Goal: Task Accomplishment & Management: Manage account settings

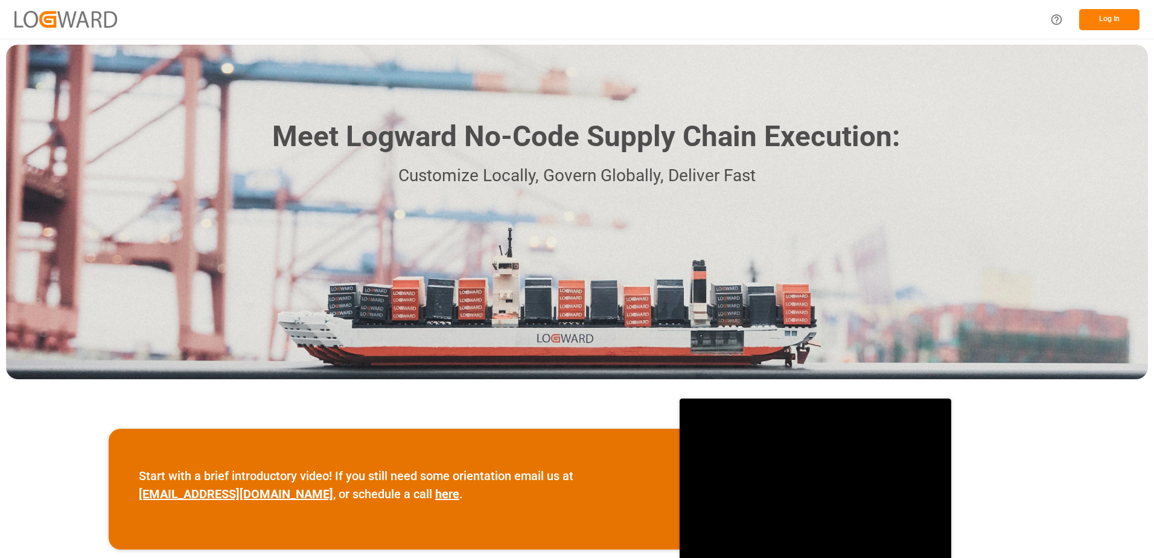
click at [1104, 14] on button "Log In" at bounding box center [1109, 19] width 60 height 21
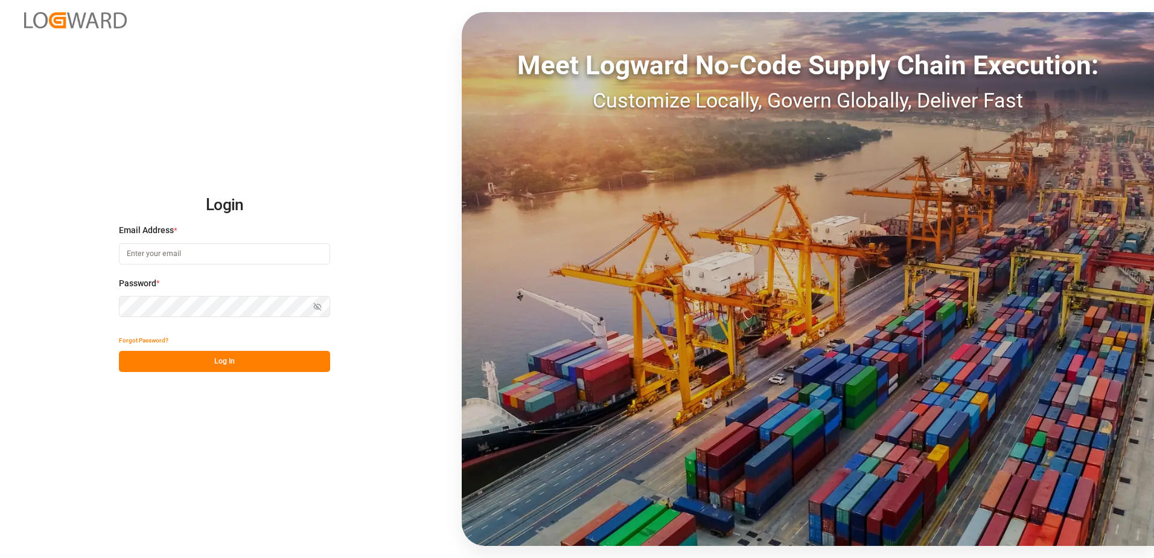
type input "[PERSON_NAME][EMAIL_ADDRESS][PERSON_NAME][DOMAIN_NAME]"
click at [211, 364] on button "Log In" at bounding box center [224, 361] width 211 height 21
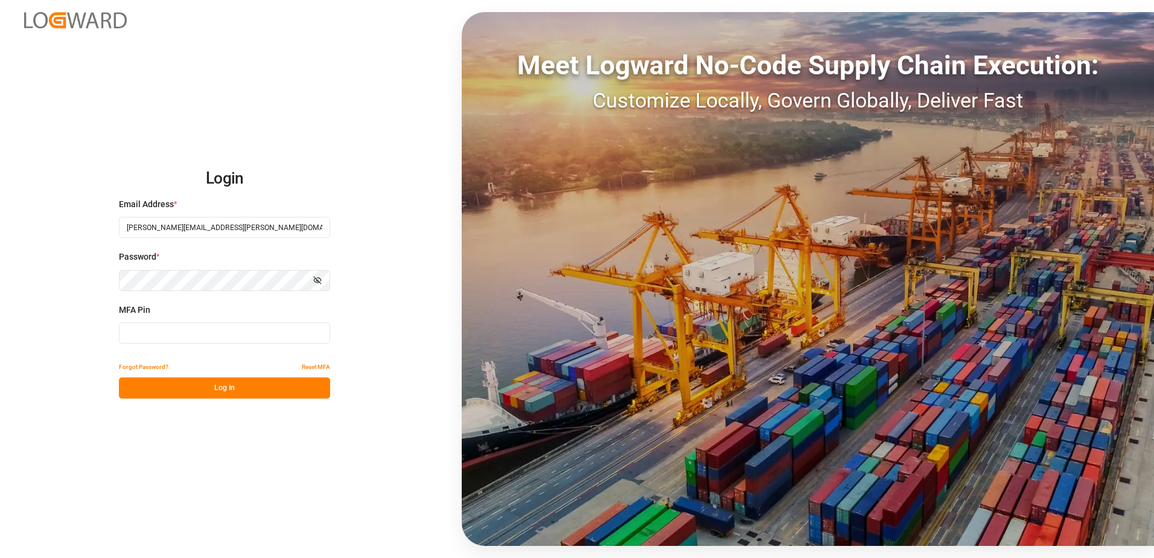
click at [200, 345] on div "MFA Pin" at bounding box center [224, 330] width 211 height 53
click at [205, 333] on input at bounding box center [224, 332] width 211 height 21
type input "588482"
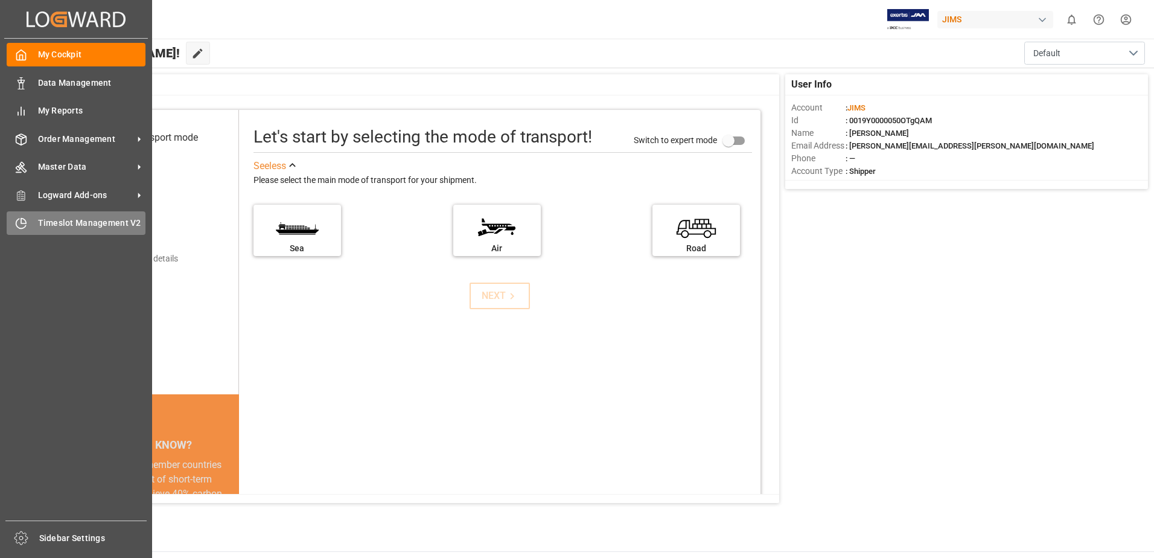
click at [29, 224] on div "Timeslot Management V2 Timeslot Management V2" at bounding box center [76, 223] width 139 height 24
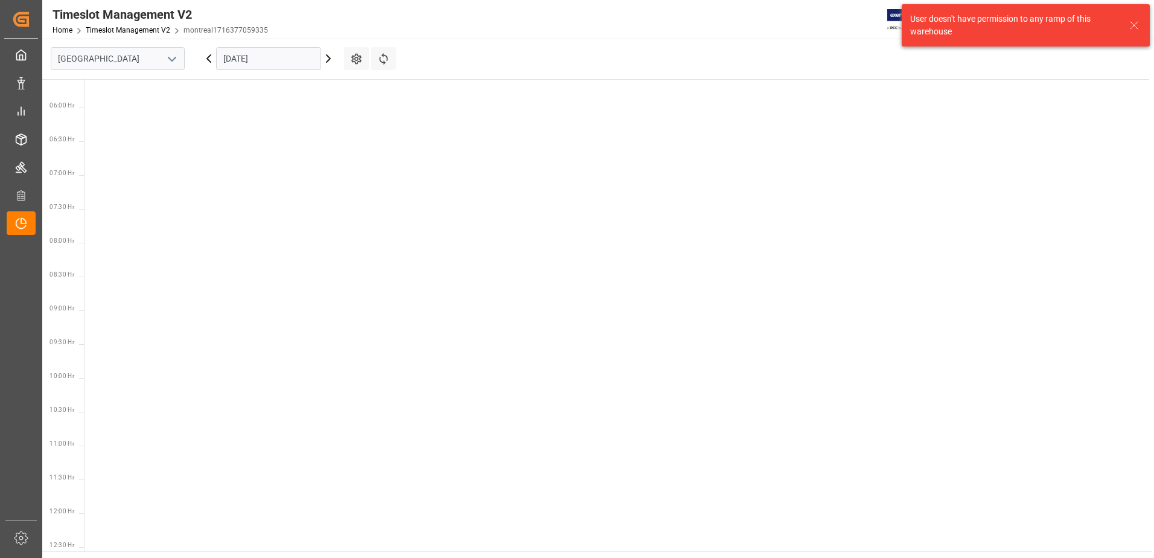
scroll to position [491, 0]
click at [170, 51] on button "open menu" at bounding box center [171, 58] width 18 height 19
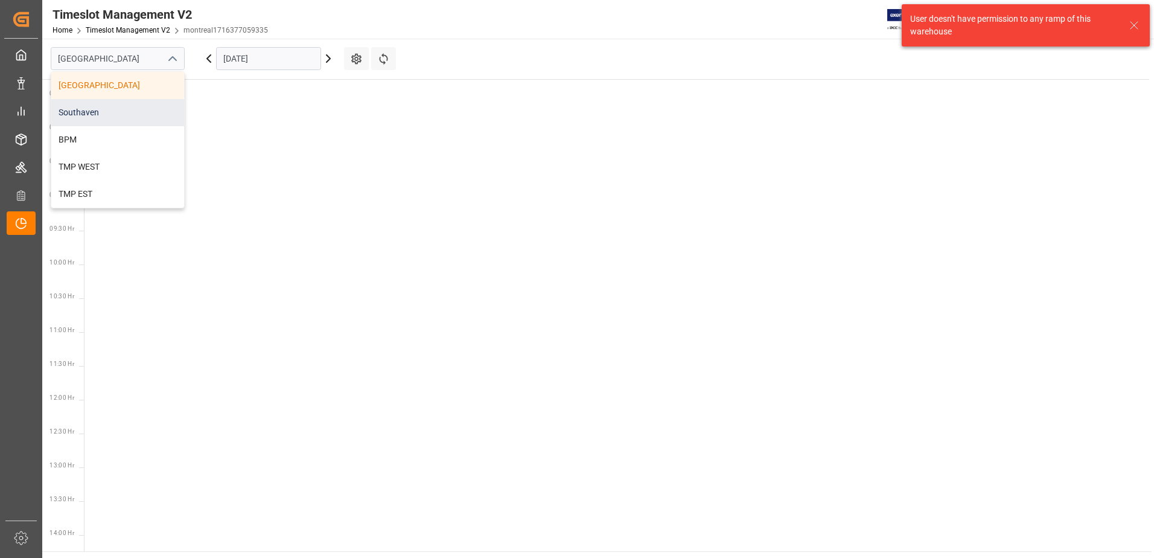
click at [142, 112] on div "Southaven" at bounding box center [117, 112] width 133 height 27
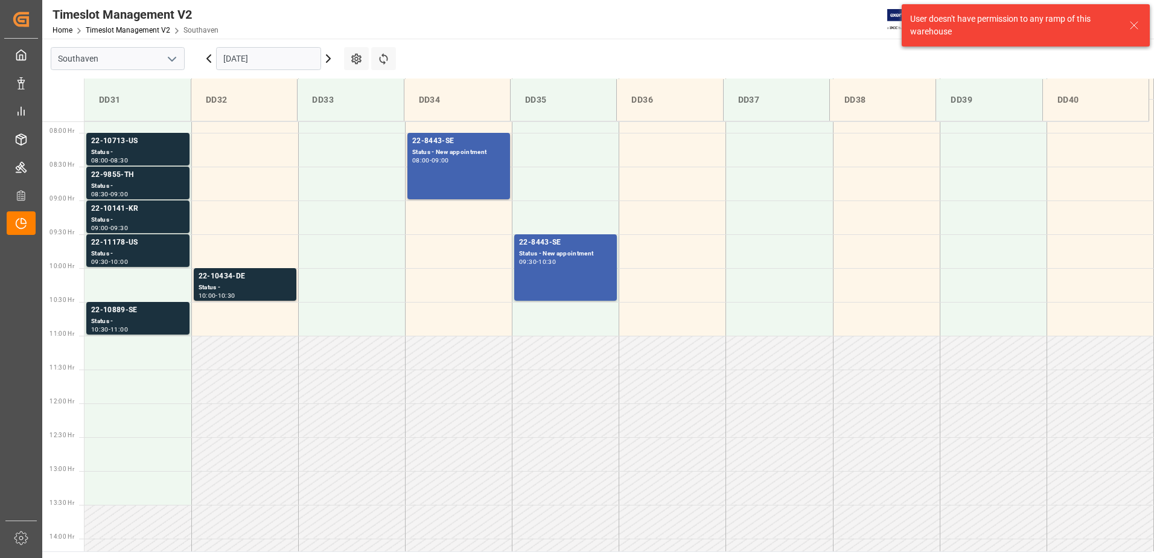
scroll to position [533, 0]
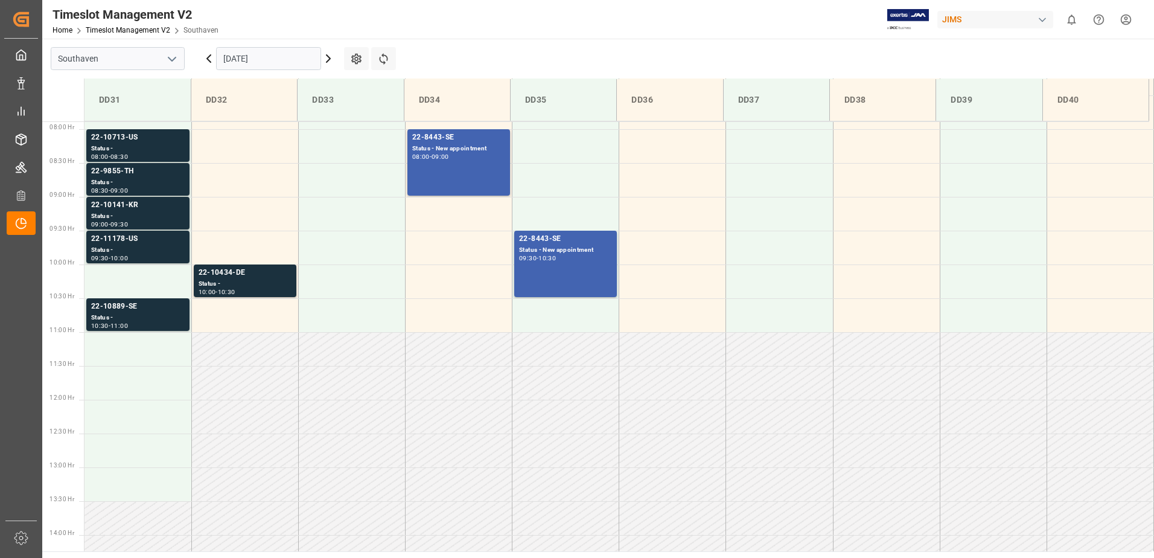
click at [686, 12] on div "Timeslot Management V2 Home Timeslot Management V2 Southaven JIMS 0 Notificatio…" at bounding box center [594, 19] width 1120 height 39
click at [147, 142] on div "22-10713-US" at bounding box center [138, 138] width 94 height 12
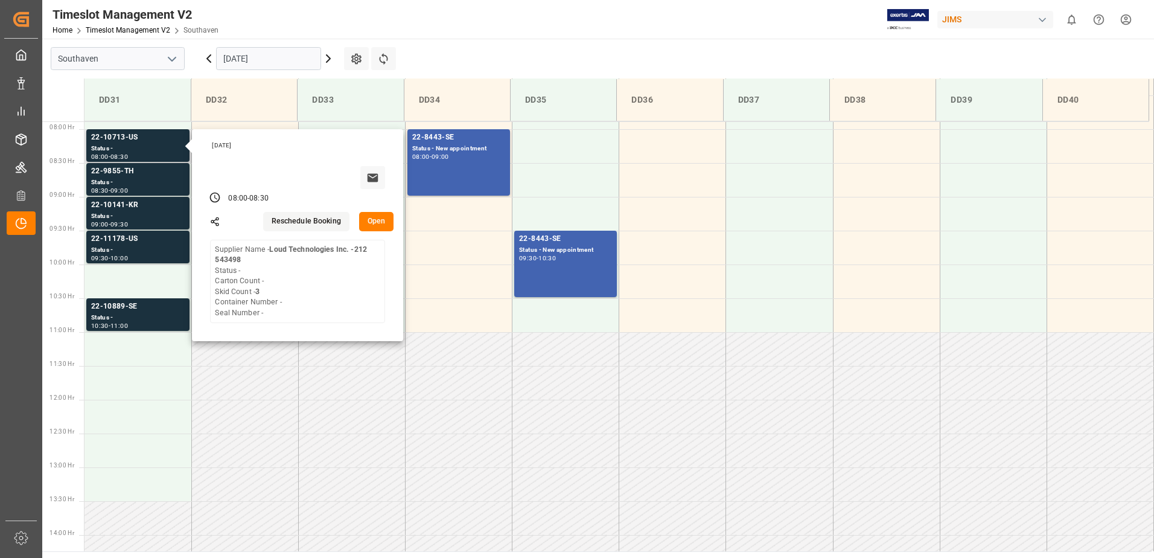
click at [377, 220] on button "Open" at bounding box center [376, 221] width 35 height 19
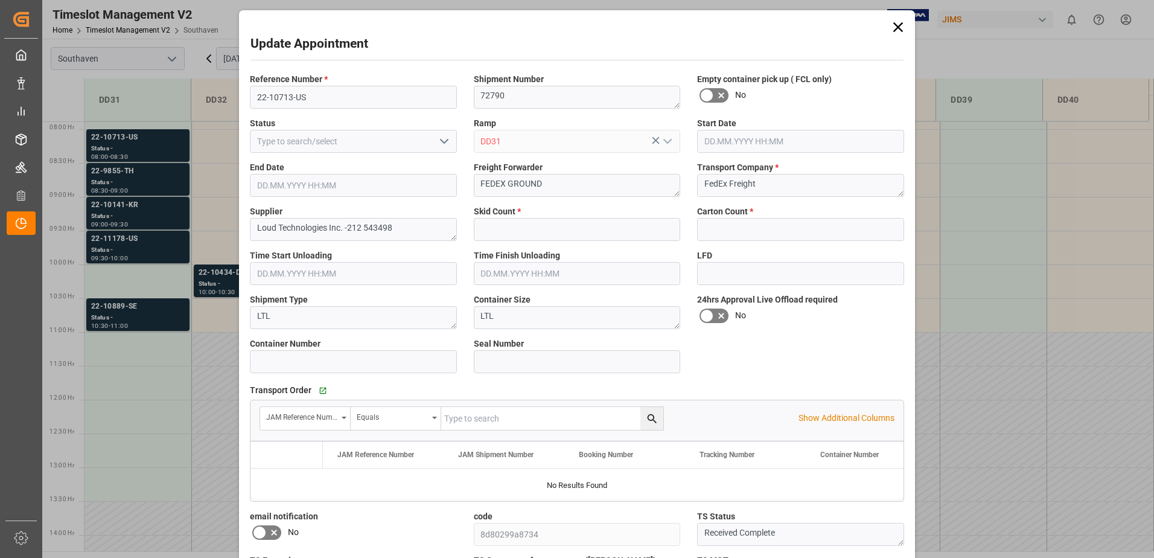
type input "3"
type input "0"
type input "[DATE] 08:00"
type input "[DATE] 08:30"
type input "[DATE] 20:30"
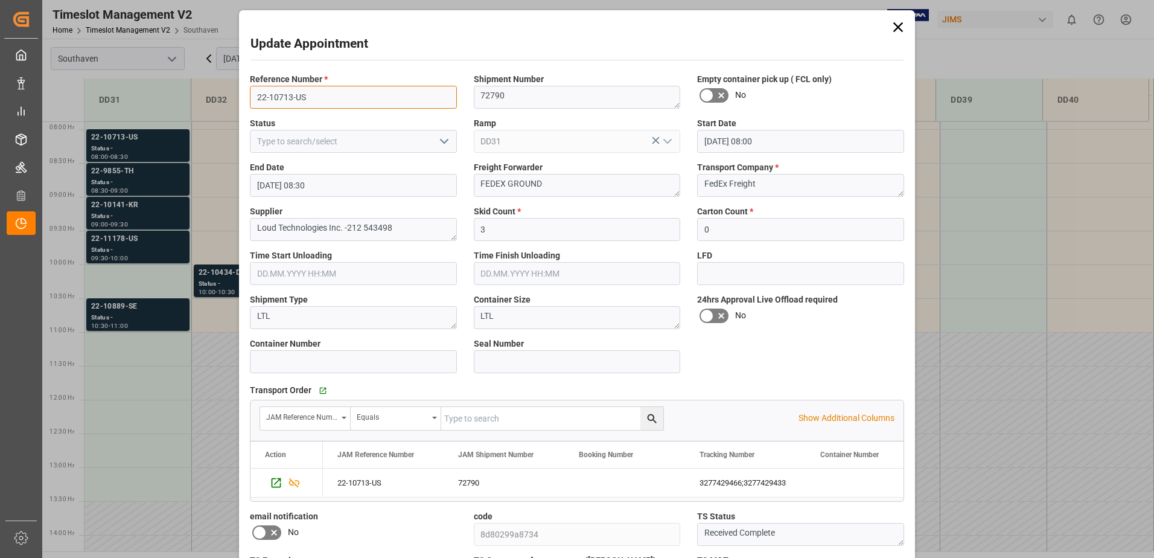
click at [320, 93] on input "22-10713-US" at bounding box center [353, 97] width 207 height 23
click at [125, 153] on div "Update Appointment Reference Number * 22-10713-US Shipment Number 72790 Empty c…" at bounding box center [577, 279] width 1154 height 558
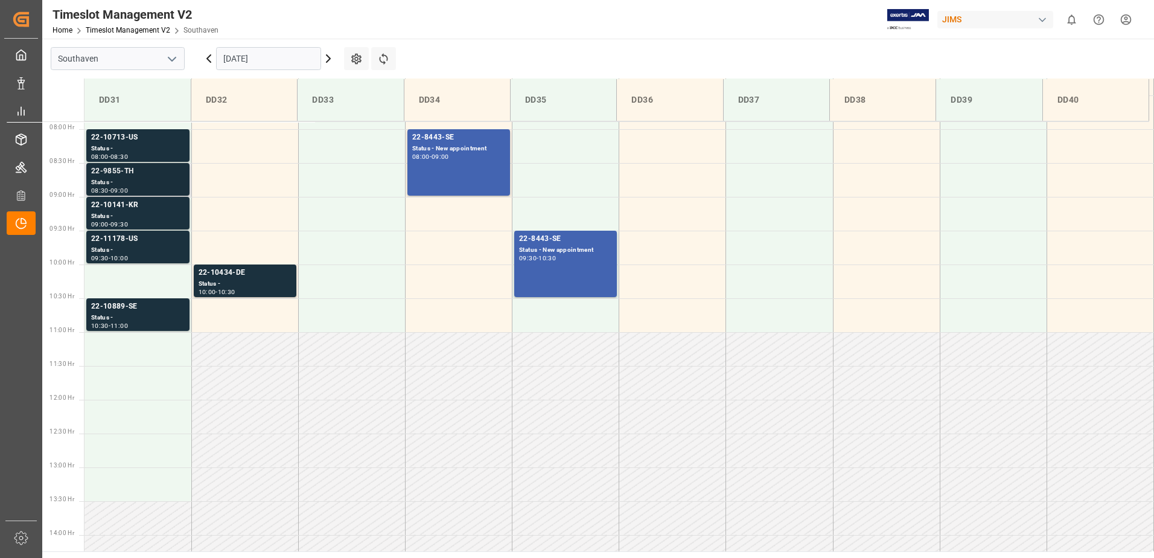
click at [126, 169] on div "22-9855-TH" at bounding box center [138, 171] width 94 height 12
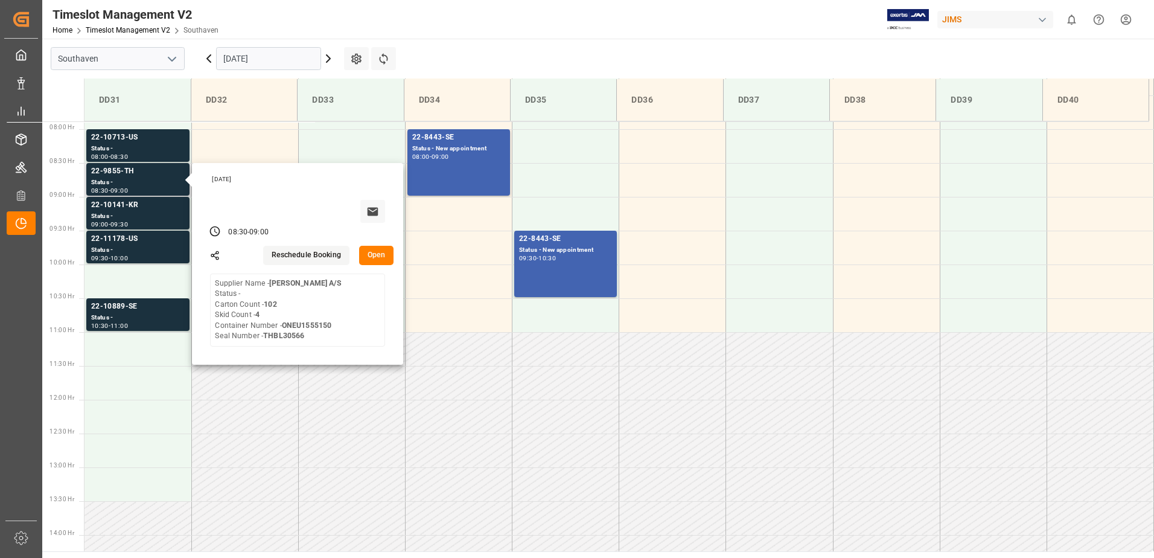
click at [370, 256] on button "Open" at bounding box center [376, 255] width 35 height 19
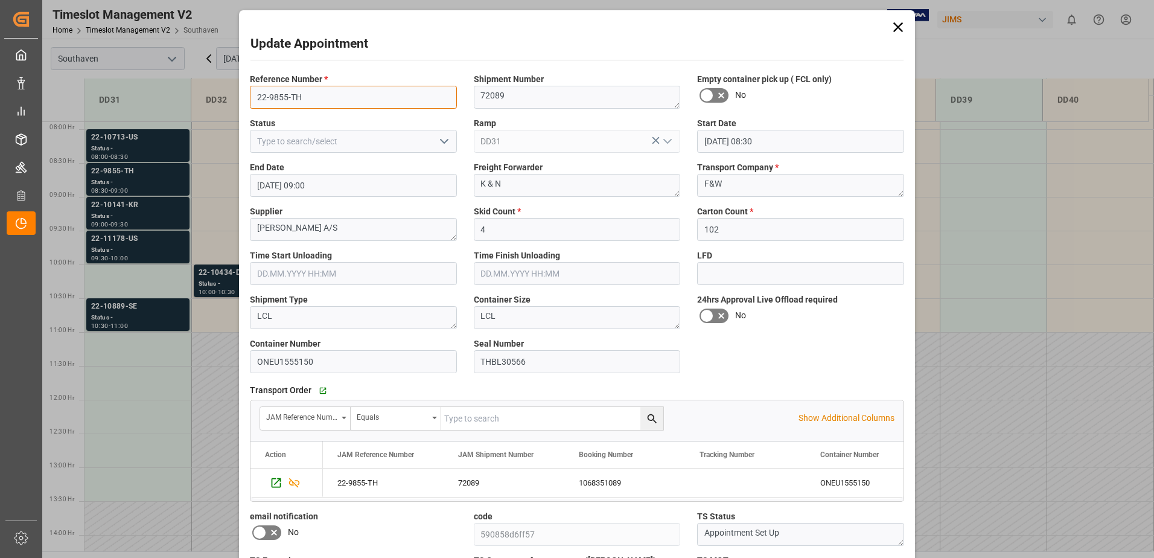
click at [310, 99] on input "22-9855-TH" at bounding box center [353, 97] width 207 height 23
click at [132, 191] on div "Update Appointment Reference Number * 22-9855-TH Shipment Number 72089 Empty co…" at bounding box center [577, 279] width 1154 height 558
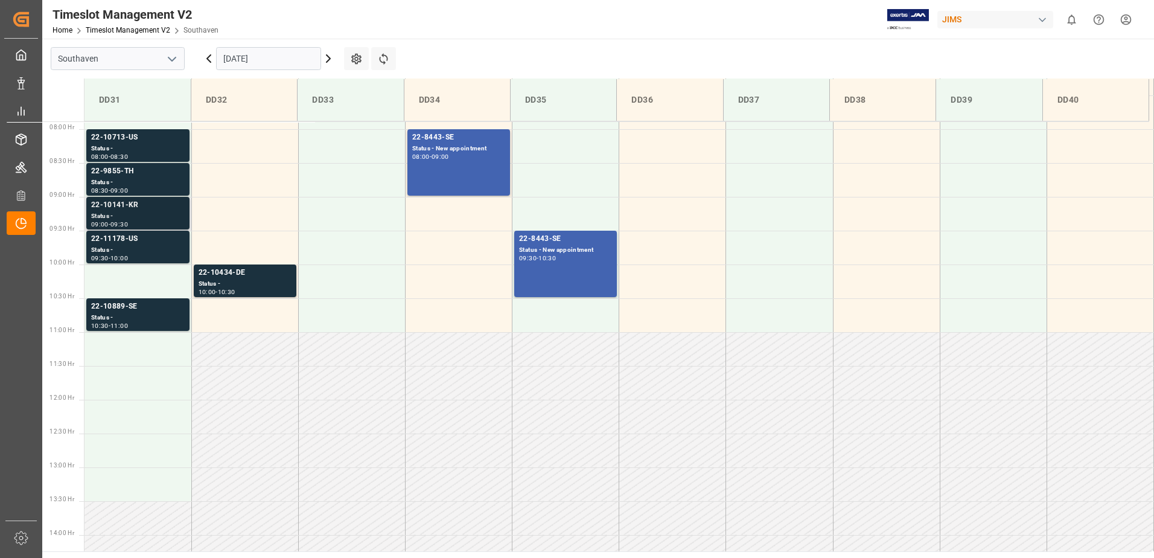
click at [136, 209] on div "22-10141-KR" at bounding box center [138, 205] width 94 height 12
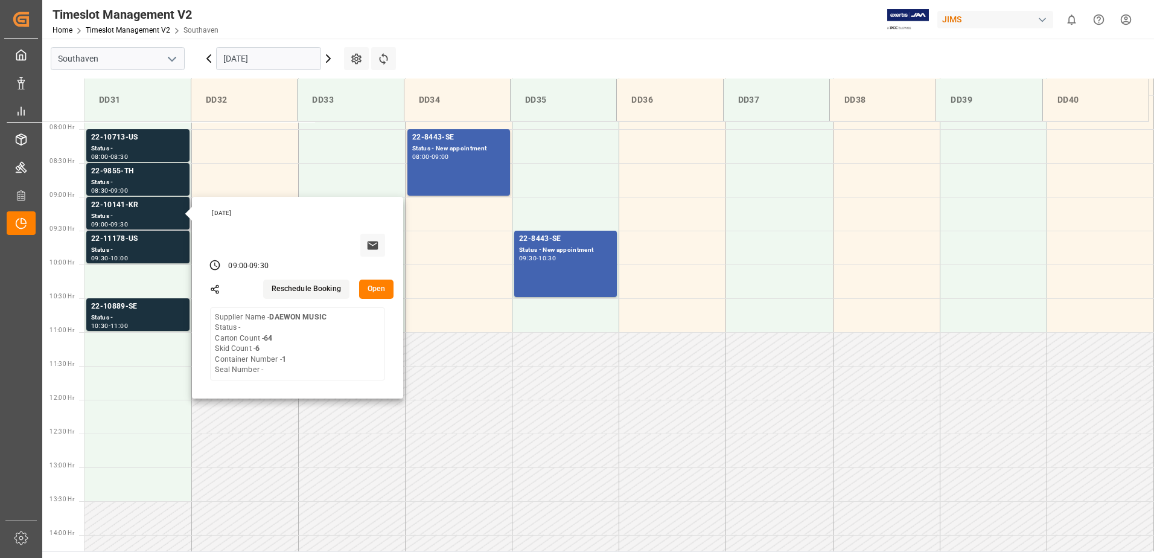
click at [374, 286] on button "Open" at bounding box center [376, 288] width 35 height 19
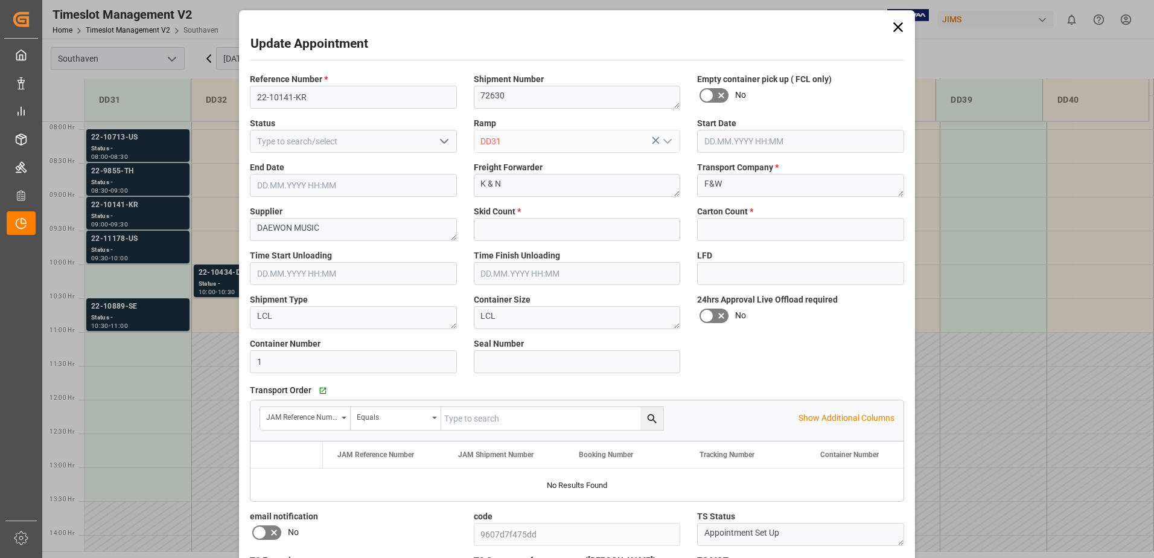
type input "6"
type input "64"
type input "[DATE] 09:00"
type input "[DATE] 09:30"
type input "[DATE] 16:52"
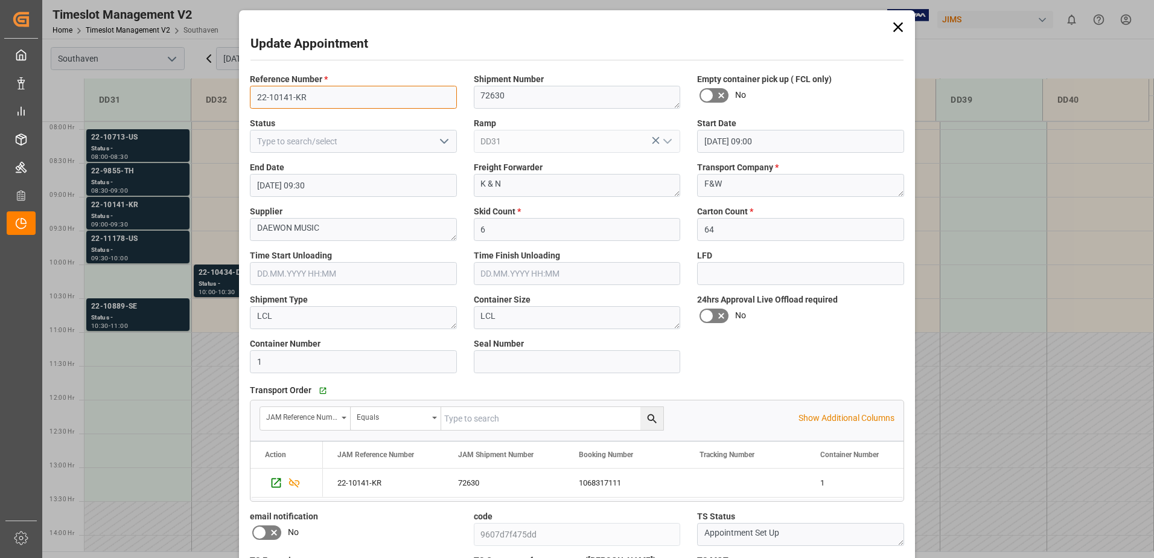
click at [276, 96] on input "22-10141-KR" at bounding box center [353, 97] width 207 height 23
click at [133, 216] on div "Update Appointment Reference Number * 22-10141-KR Shipment Number 72630 Empty c…" at bounding box center [577, 279] width 1154 height 558
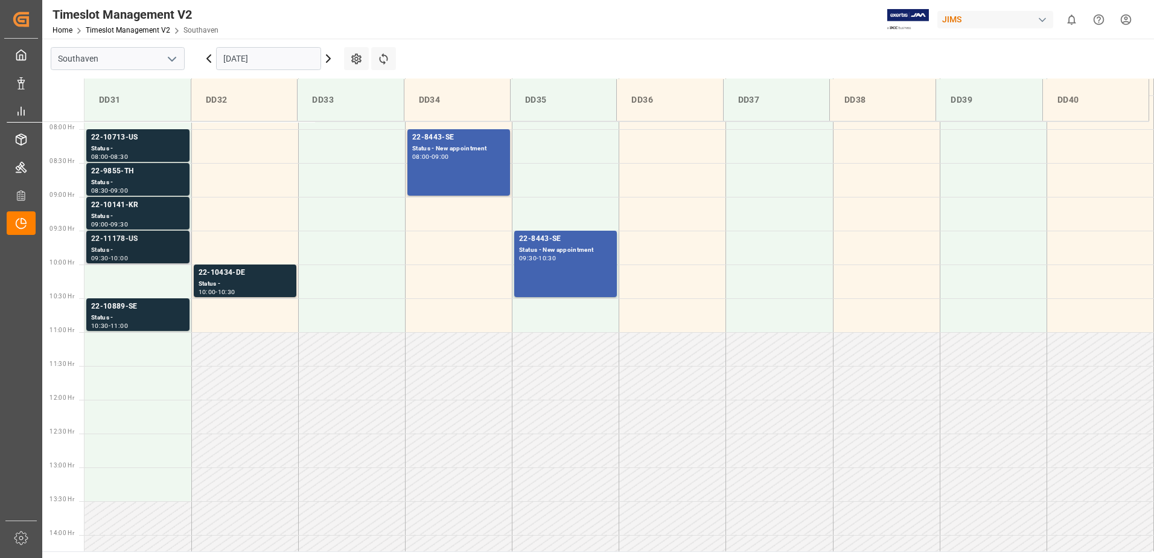
click at [120, 258] on div "10:00" at bounding box center [119, 257] width 18 height 5
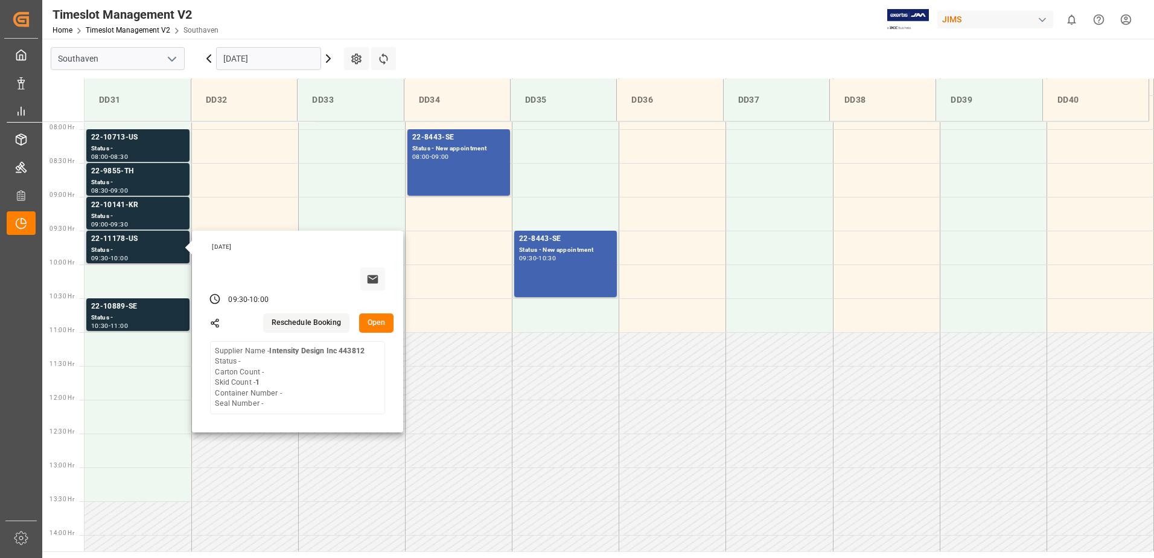
click at [383, 321] on button "Open" at bounding box center [376, 322] width 35 height 19
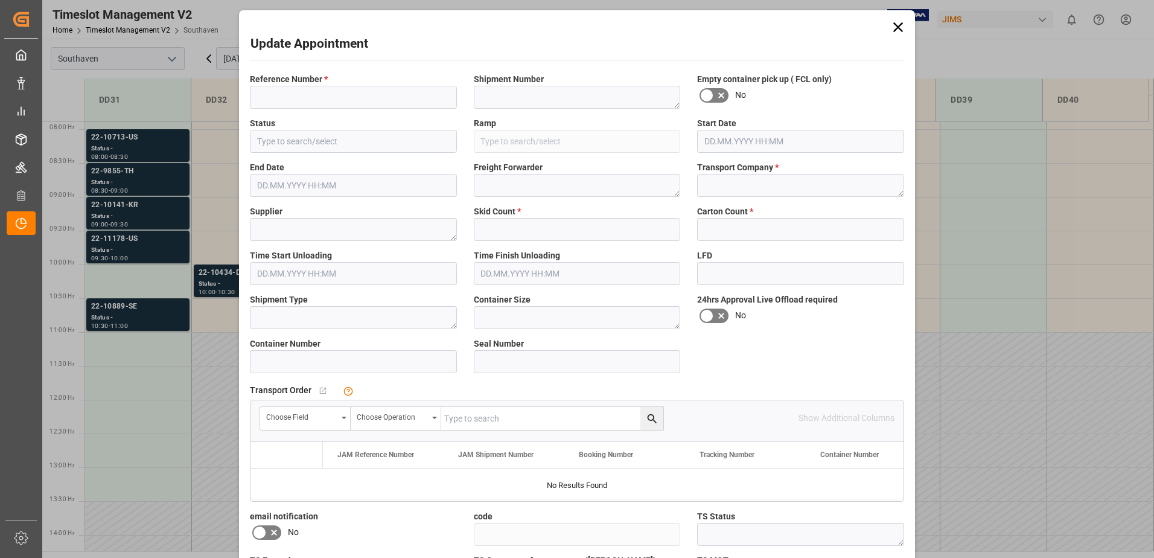
type input "22-11178-US"
type textarea "73124"
type input "DD31"
type textarea "FEDEX GROUND"
type textarea "FedEx Freight"
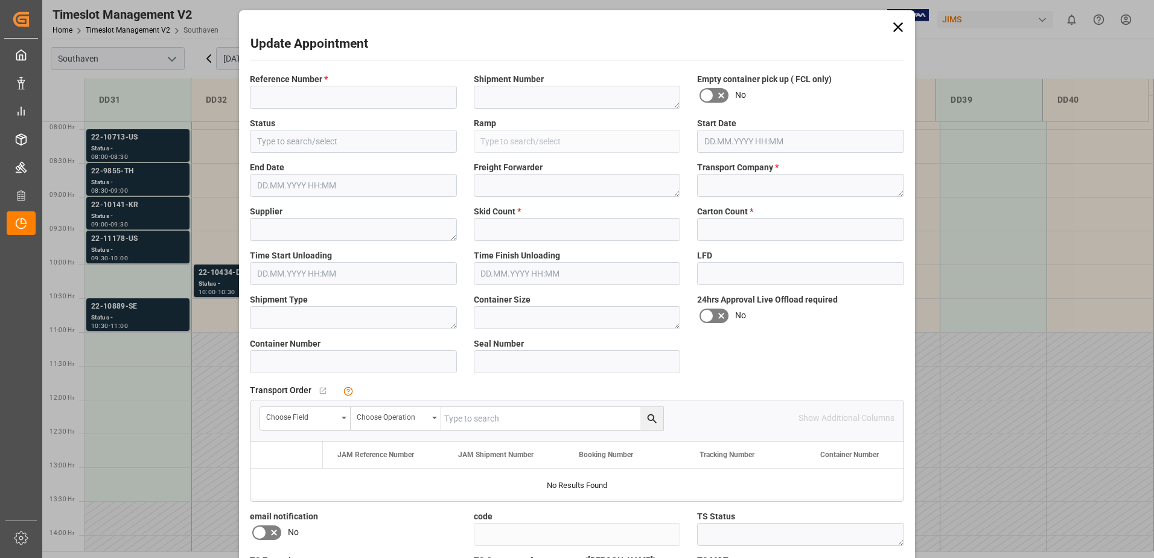
type textarea "Intensity Design Inc 443812"
type textarea "LTL"
type input "72f50097db4f"
type textarea "Appointment Set Up"
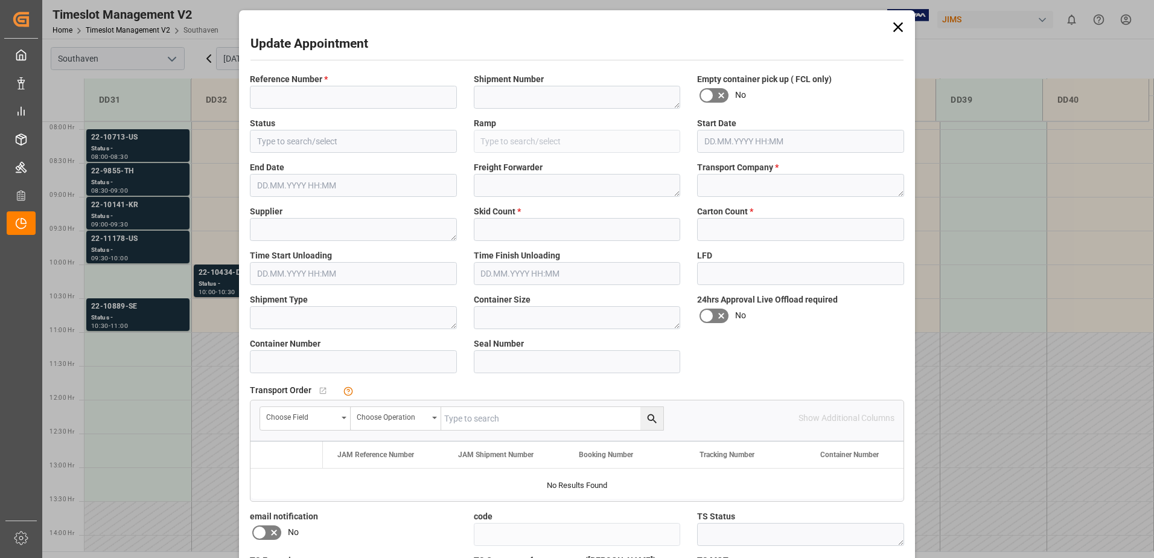
type textarea "No Exception"
type textarea "5"
type input "1"
type input "0"
type input "[DATE] 09:30"
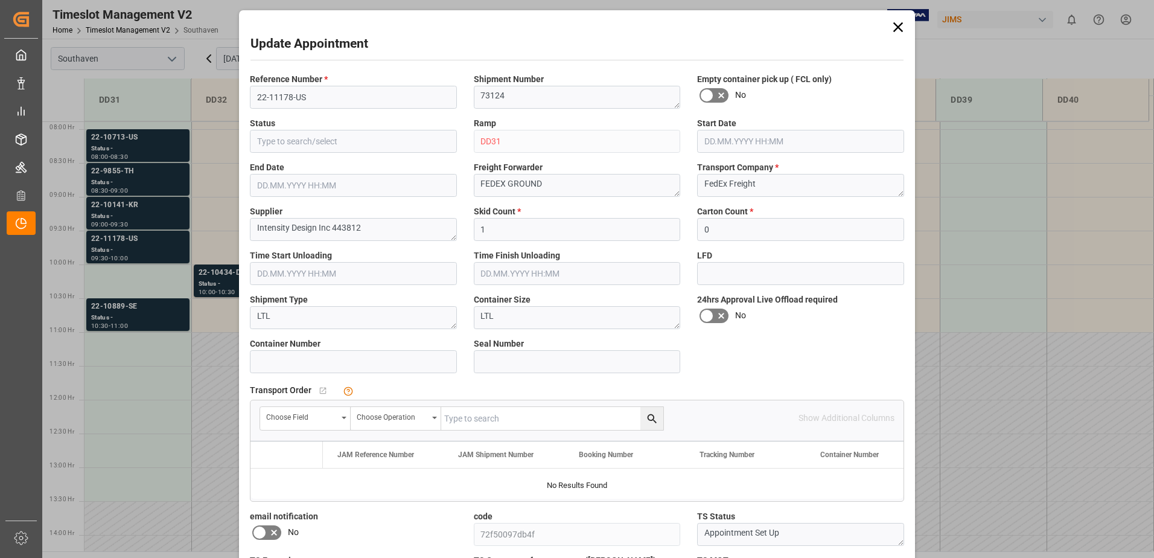
type input "[DATE] 10:00"
type input "[DATE] 16:58"
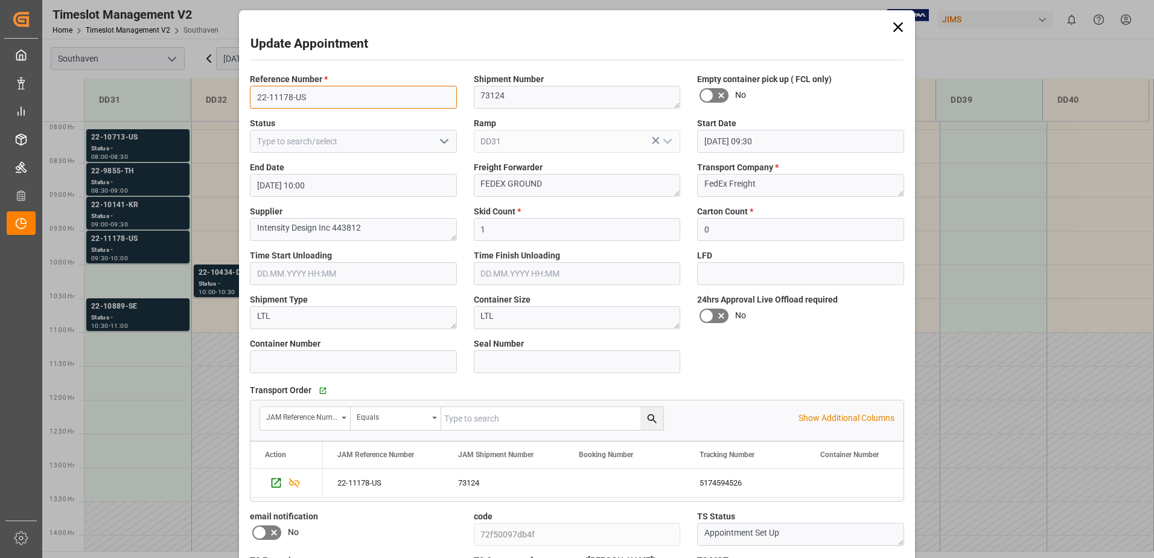
click at [320, 95] on input "22-11178-US" at bounding box center [353, 97] width 207 height 23
click at [148, 317] on div "Update Appointment Reference Number * 22-11178-US Shipment Number 73124 Empty c…" at bounding box center [577, 279] width 1154 height 558
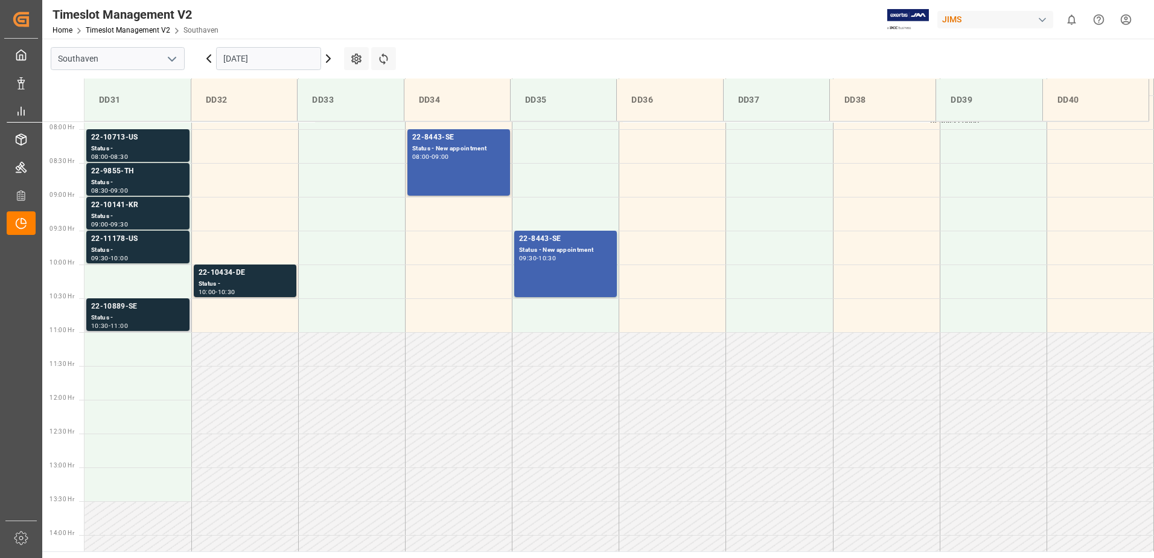
click at [141, 318] on div "Status -" at bounding box center [138, 318] width 94 height 10
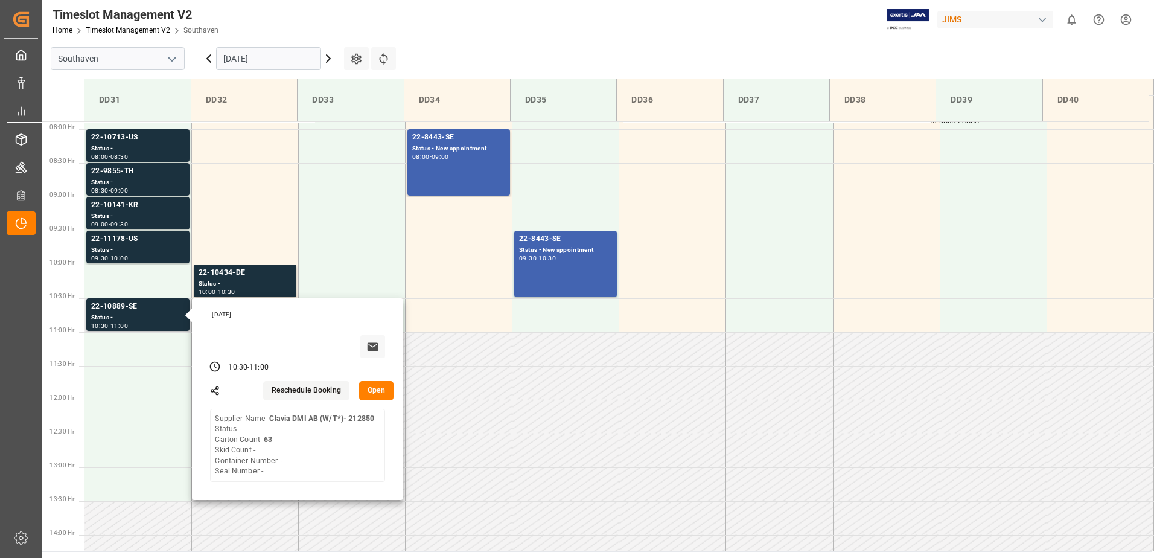
click at [369, 389] on button "Open" at bounding box center [376, 390] width 35 height 19
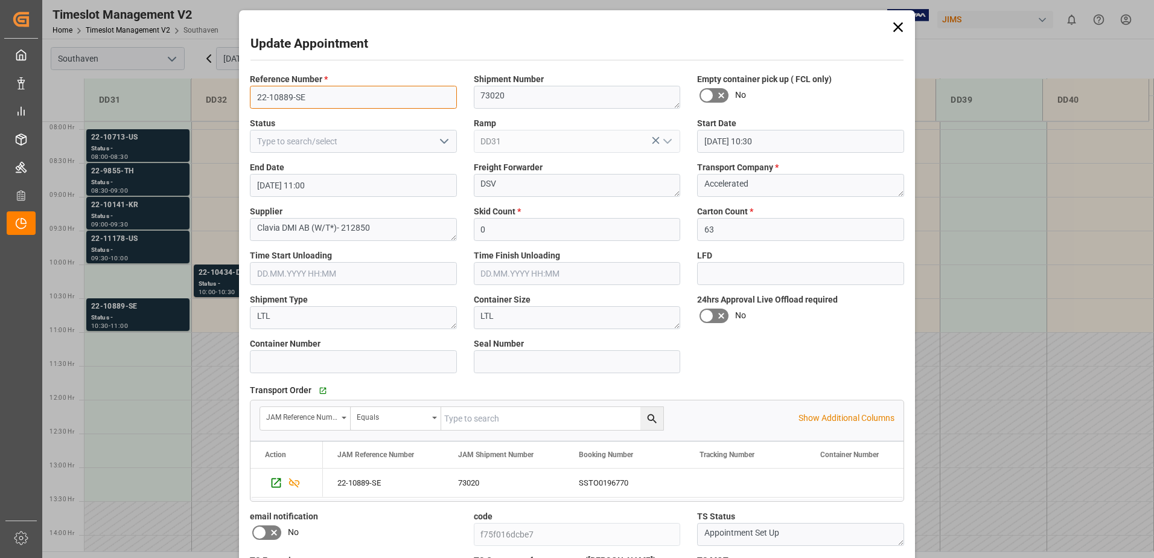
click at [299, 91] on input "22-10889-SE" at bounding box center [353, 97] width 207 height 23
click at [206, 282] on div "Update Appointment Reference Number * 22-10889-SE Shipment Number 73020 Empty c…" at bounding box center [577, 279] width 1154 height 558
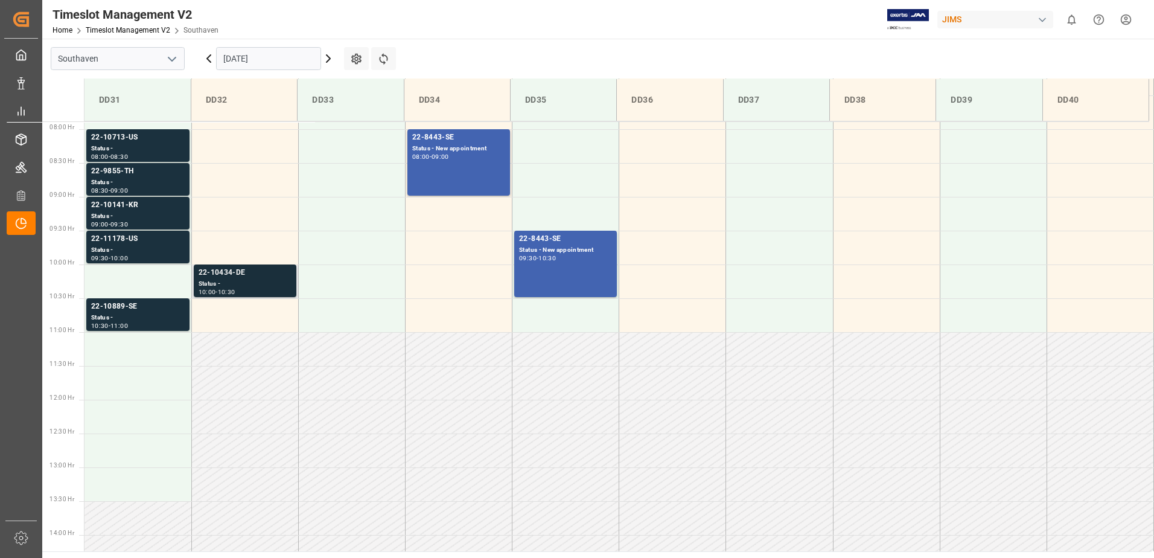
click at [212, 282] on div "Status -" at bounding box center [245, 284] width 93 height 10
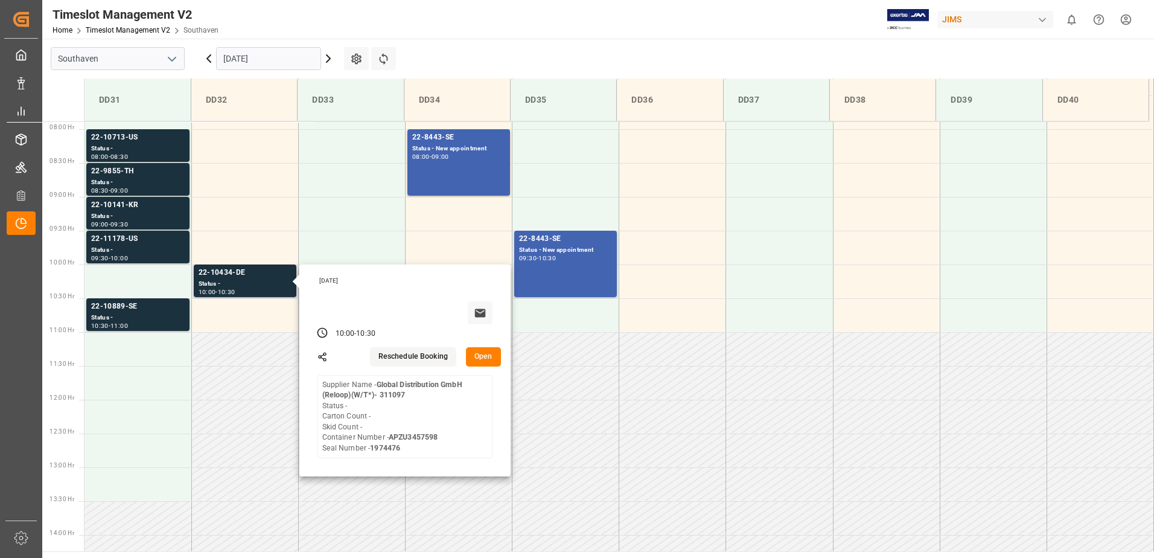
click at [482, 353] on button "Open" at bounding box center [483, 356] width 35 height 19
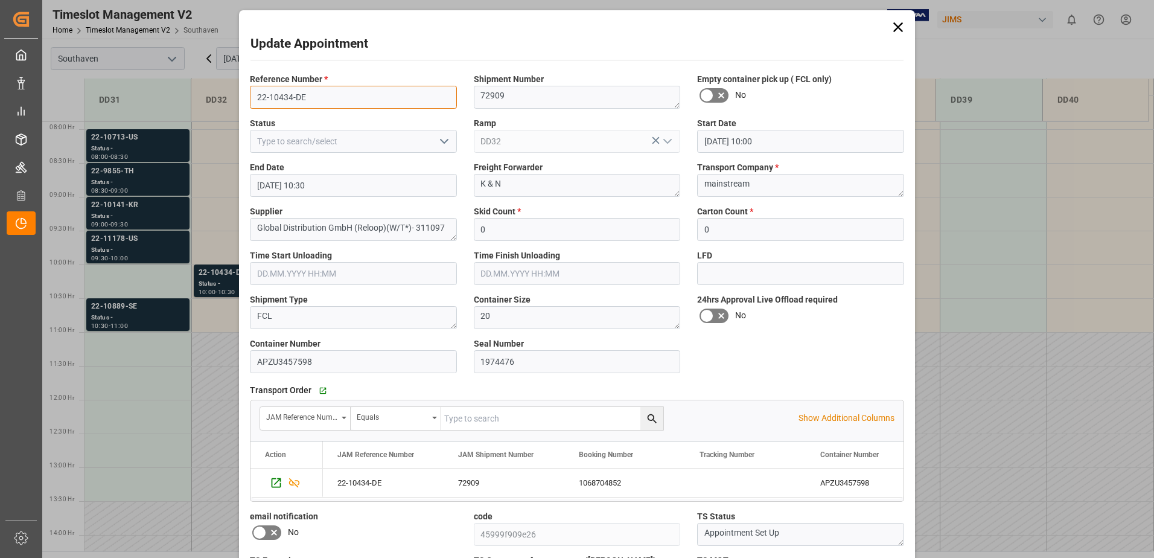
click at [343, 107] on input "22-10434-DE" at bounding box center [353, 97] width 207 height 23
click at [197, 285] on div "Update Appointment Reference Number * 22-10434-DE Shipment Number 72909 Empty c…" at bounding box center [577, 279] width 1154 height 558
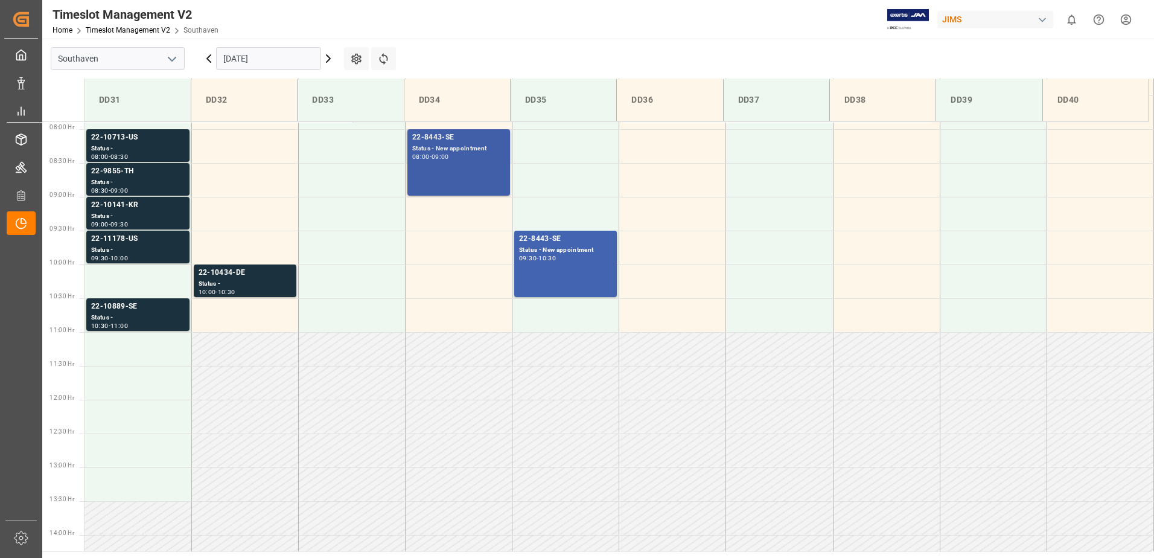
click at [461, 174] on div "22-8443-SE Status - New appointment 08:00 - 09:00" at bounding box center [458, 163] width 93 height 62
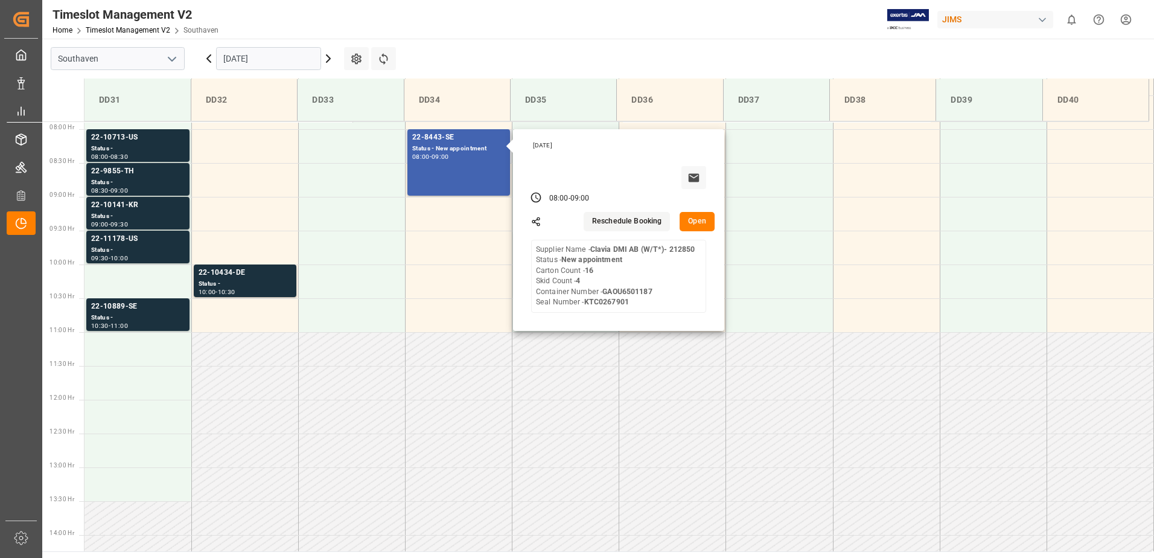
click at [708, 225] on button "Open" at bounding box center [696, 221] width 35 height 19
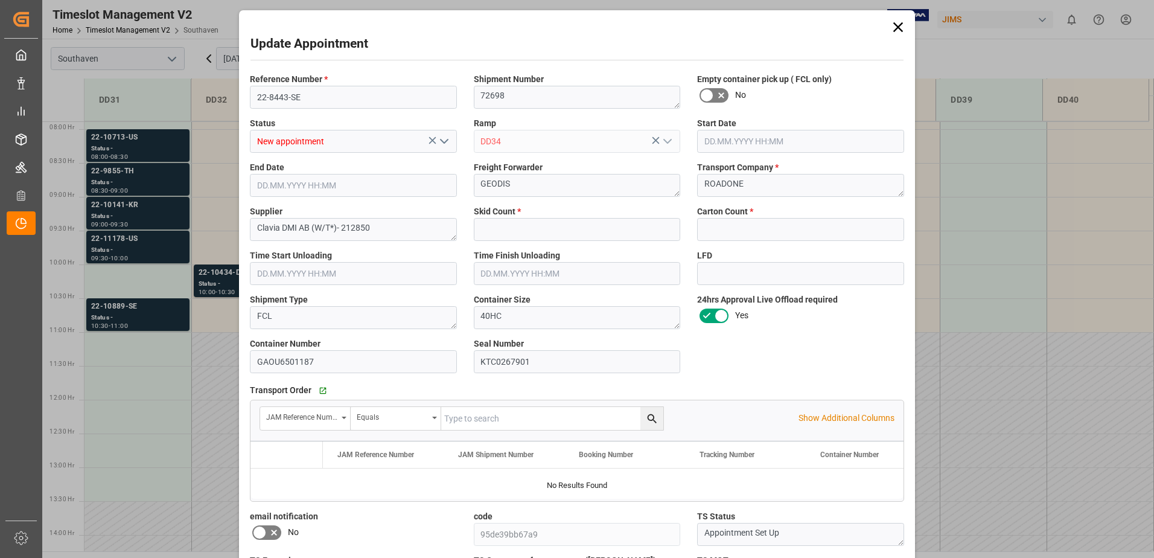
type input "4"
type input "16"
type input "[DATE] 08:00"
type input "[DATE] 09:00"
type input "[DATE] 18:17"
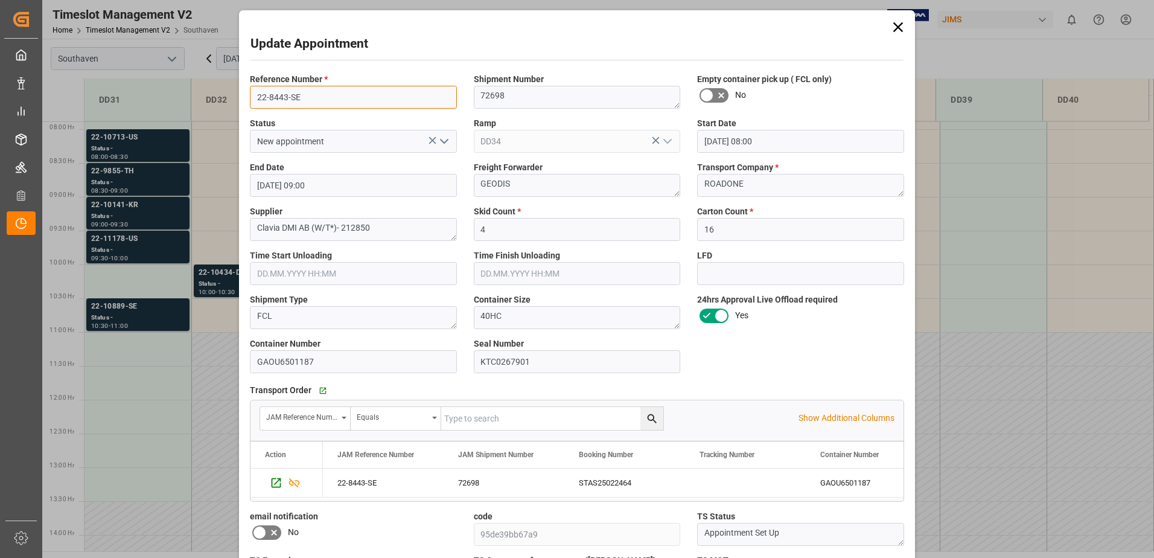
click at [317, 93] on input "22-8443-SE" at bounding box center [353, 97] width 207 height 23
click at [462, 477] on div "72698" at bounding box center [504, 482] width 121 height 28
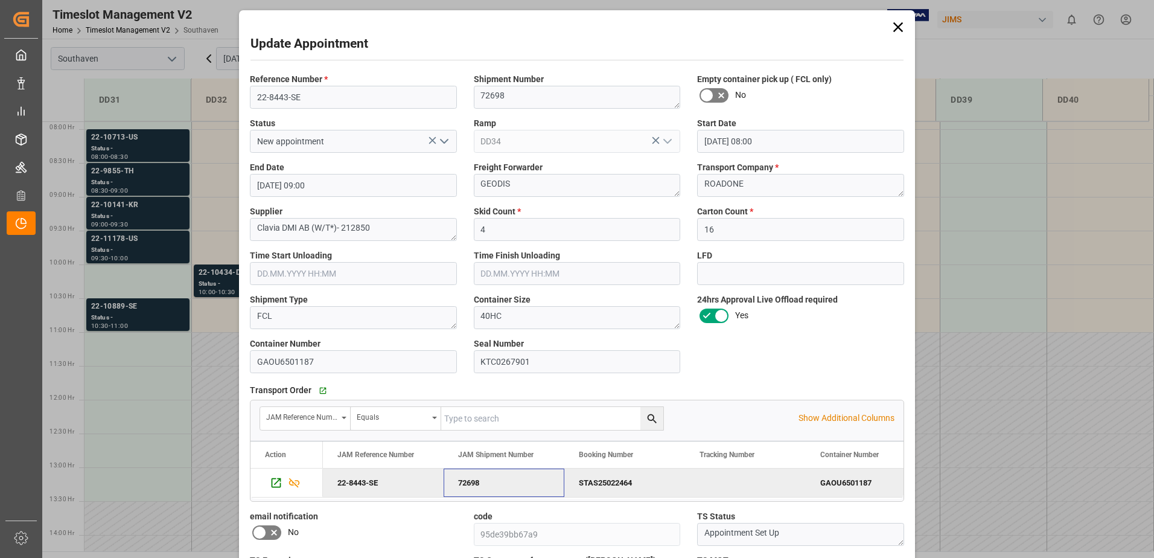
click at [217, 276] on div "Update Appointment Reference Number * 22-8443-SE Shipment Number 72698 Empty co…" at bounding box center [577, 279] width 1154 height 558
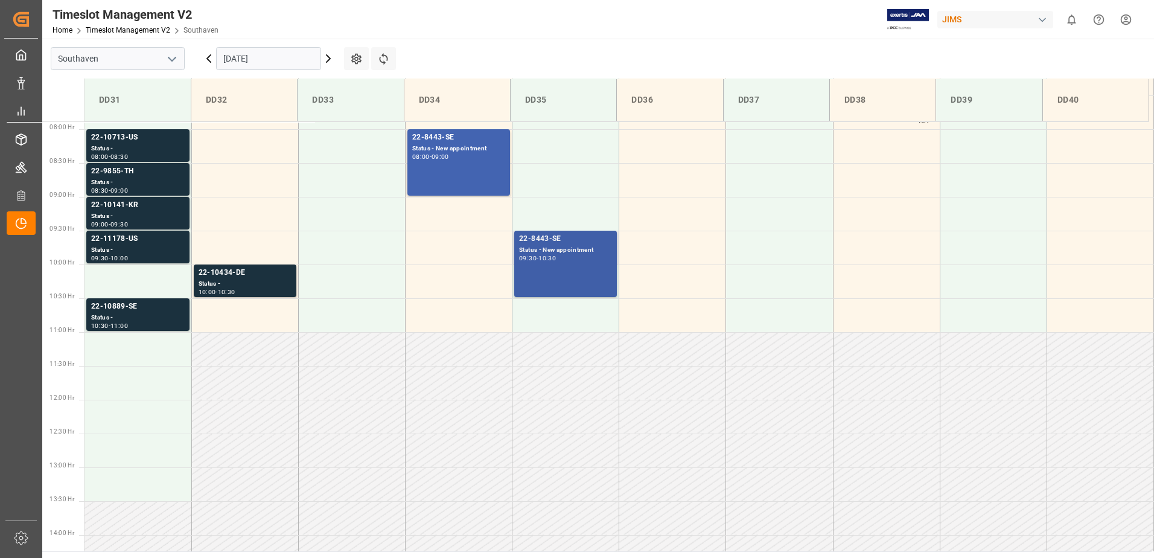
click at [581, 240] on div "22-8443-SE" at bounding box center [565, 239] width 93 height 12
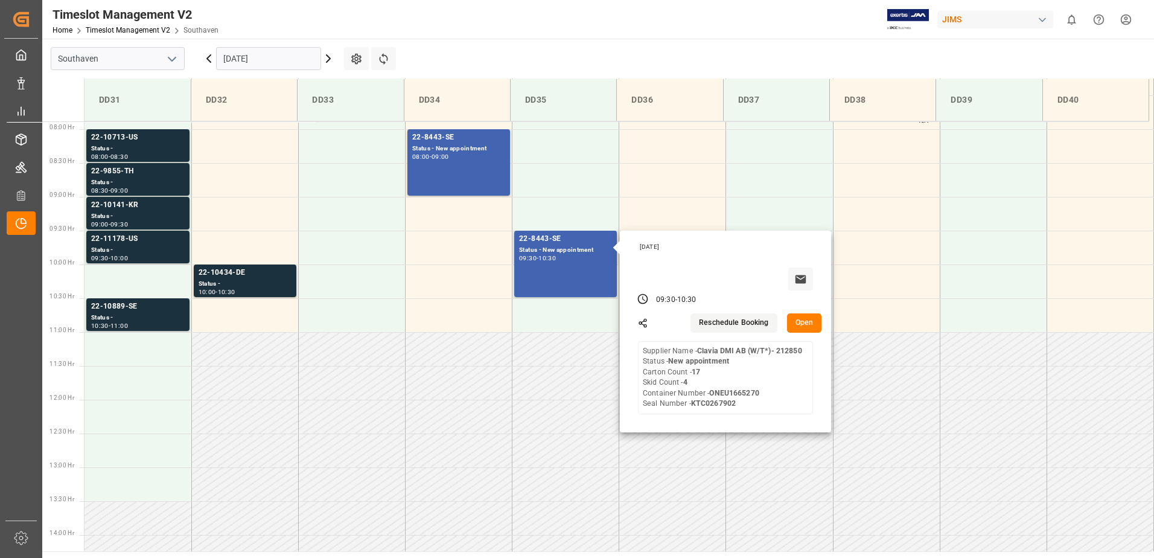
click at [803, 326] on button "Open" at bounding box center [804, 322] width 35 height 19
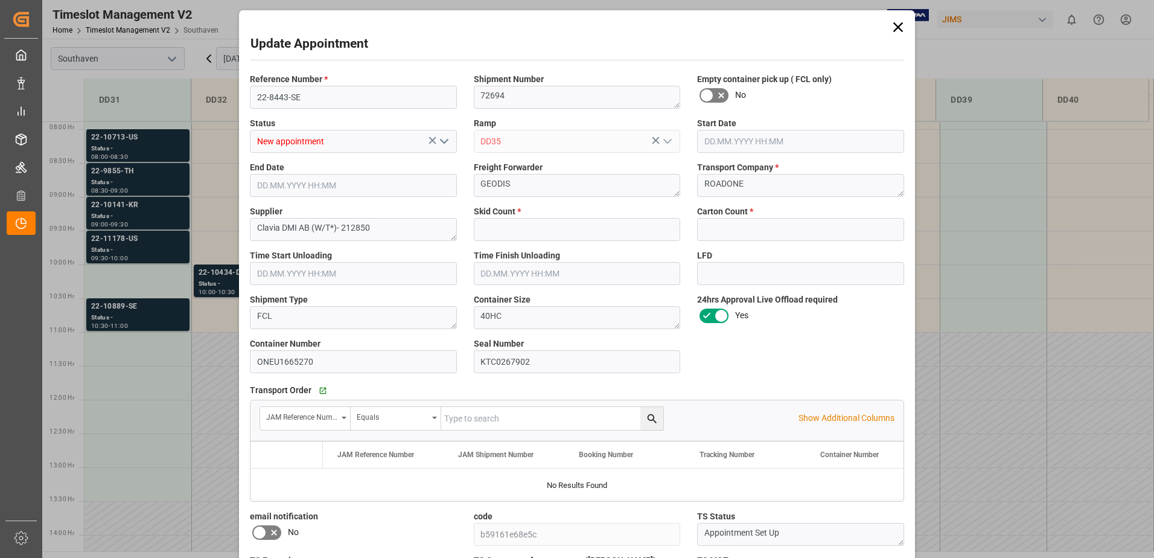
type input "4"
type input "17"
type input "[DATE] 09:30"
type input "[DATE] 10:30"
type input "[DATE] 18:22"
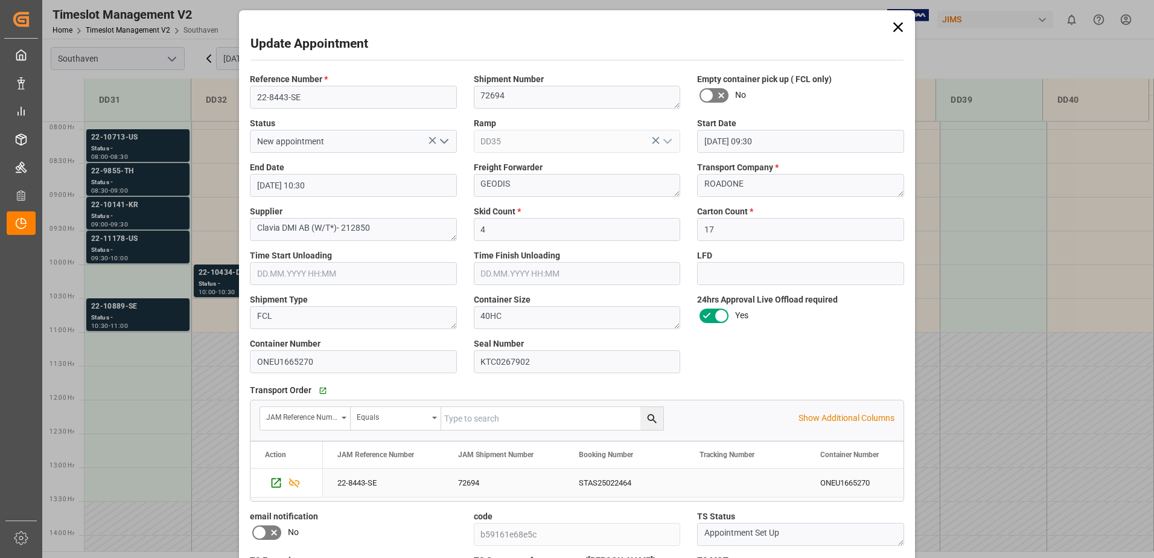
click at [465, 483] on div "72694" at bounding box center [504, 482] width 121 height 28
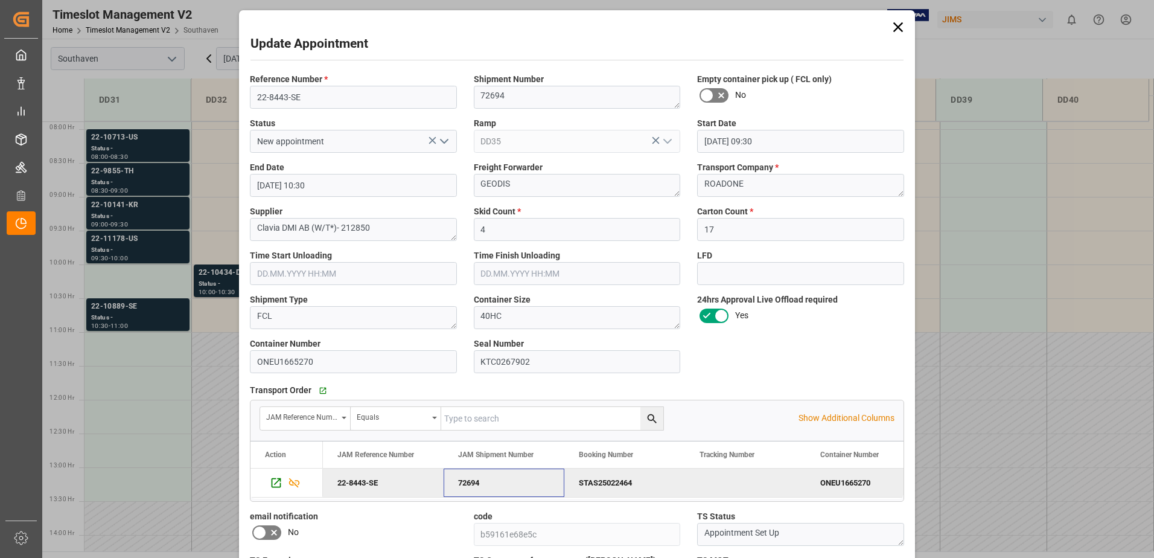
click at [135, 145] on div "Update Appointment Reference Number * 22-8443-SE Shipment Number 72694 Empty co…" at bounding box center [577, 279] width 1154 height 558
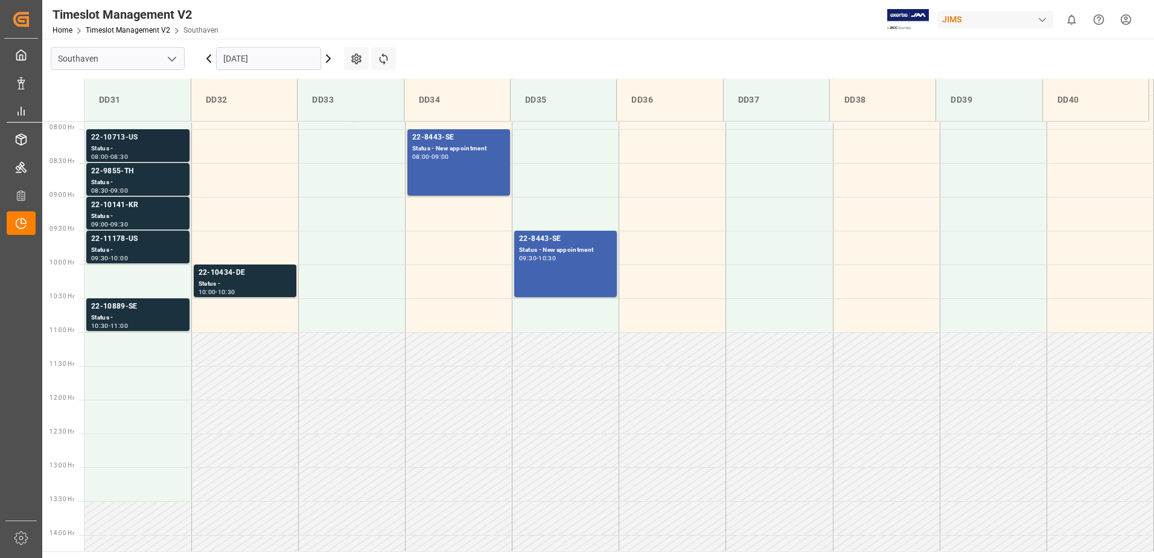
click at [136, 156] on div "08:00 - 08:30" at bounding box center [138, 157] width 94 height 7
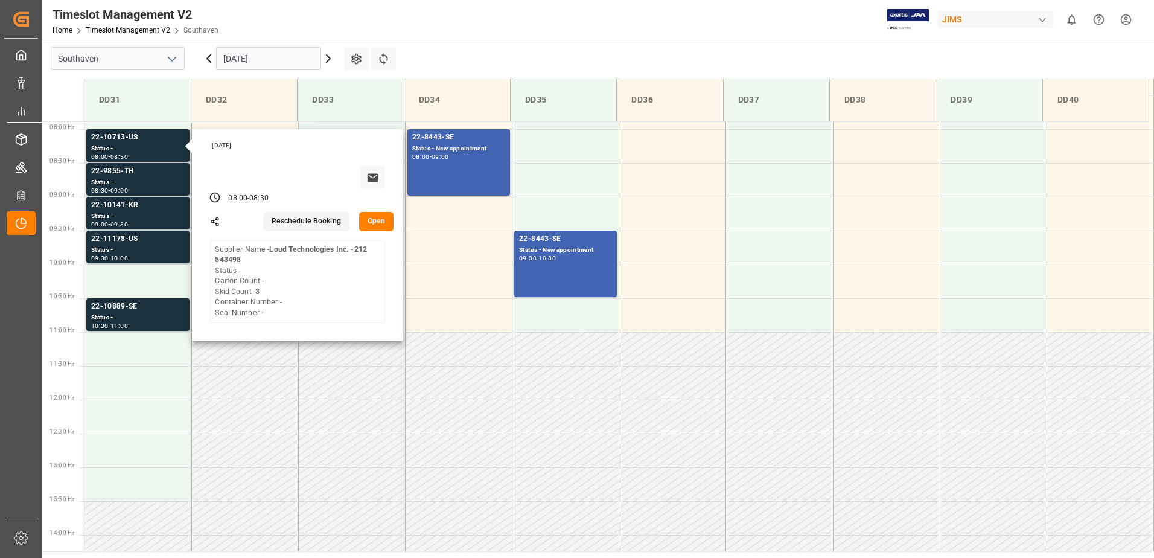
click at [376, 222] on button "Open" at bounding box center [376, 221] width 35 height 19
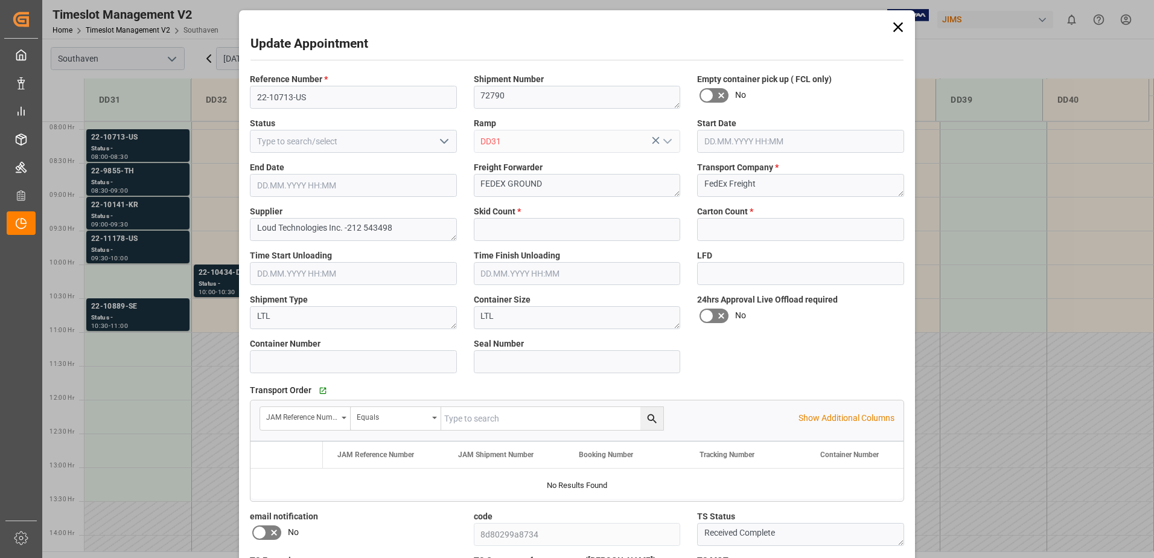
type input "3"
type input "0"
type input "[DATE] 08:00"
type input "[DATE] 08:30"
type input "[DATE] 20:30"
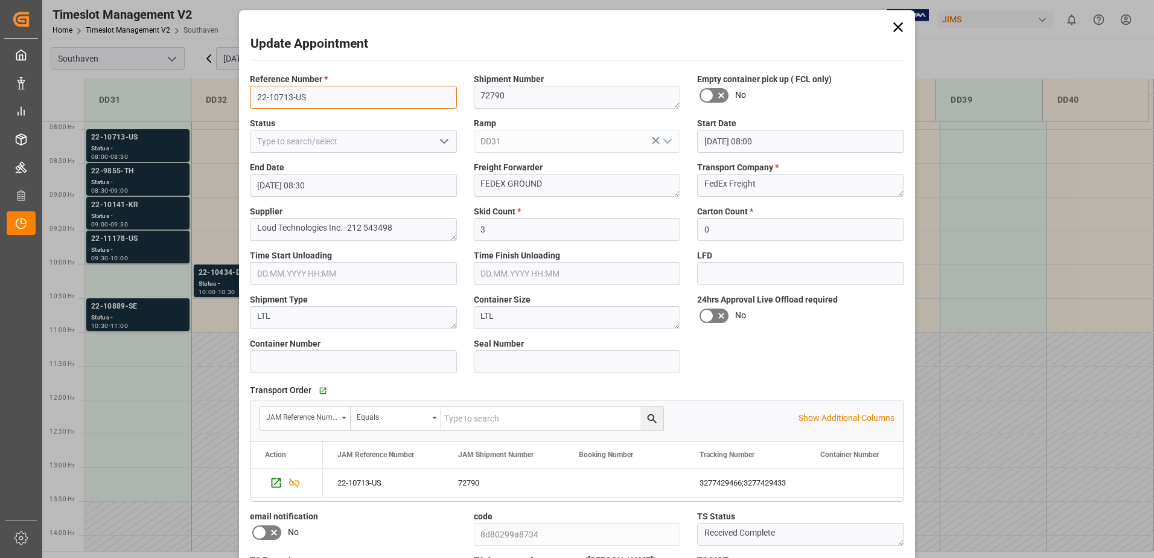
click at [298, 97] on input "22-10713-US" at bounding box center [353, 97] width 207 height 23
click at [899, 31] on icon at bounding box center [897, 27] width 17 height 17
